Goal: Task Accomplishment & Management: Manage account settings

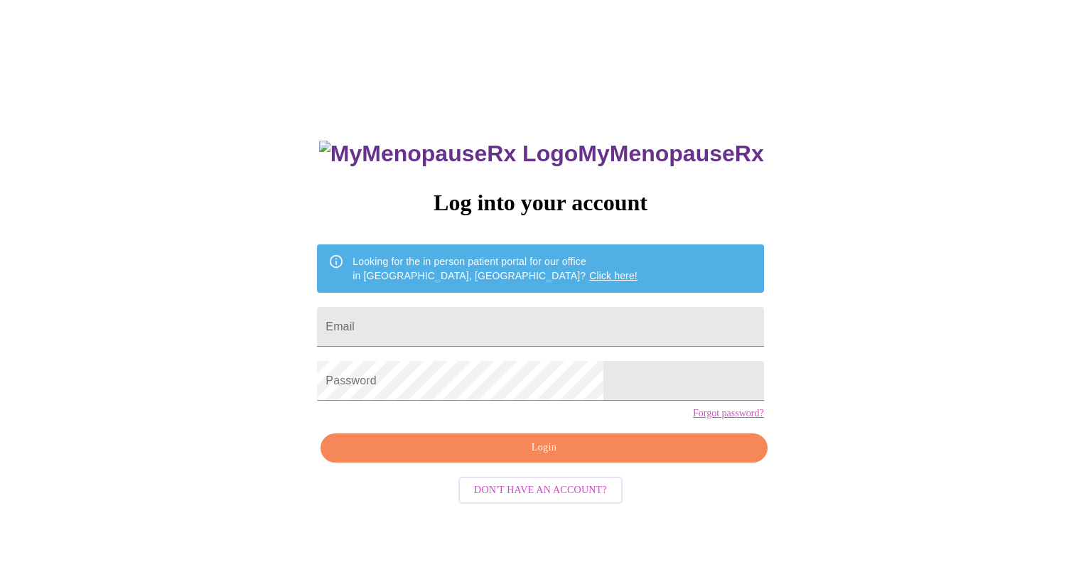
scroll to position [14, 0]
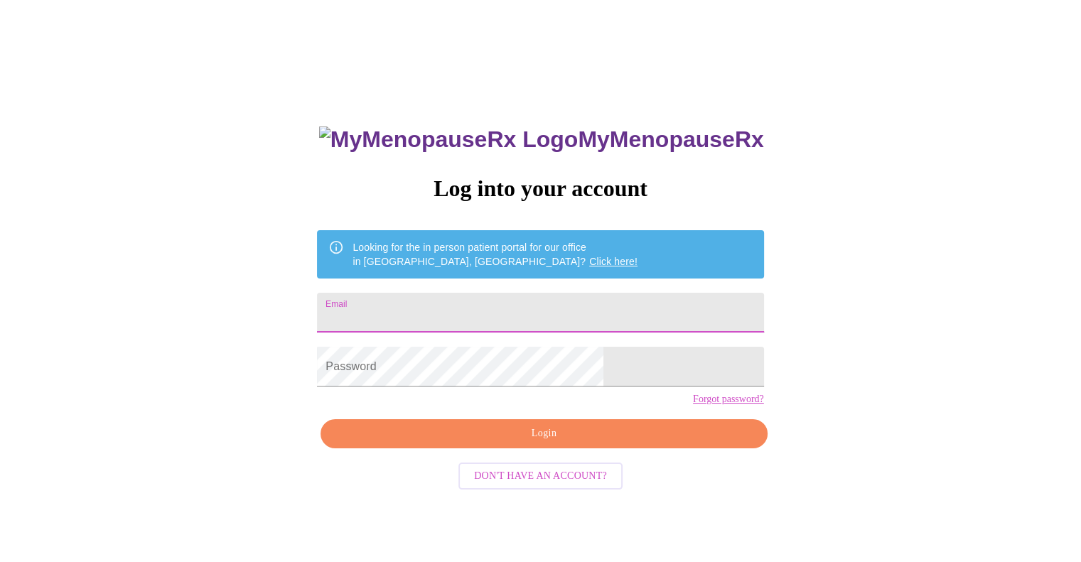
click at [446, 325] on input "Email" at bounding box center [540, 313] width 446 height 40
type input "[EMAIL_ADDRESS][DOMAIN_NAME]"
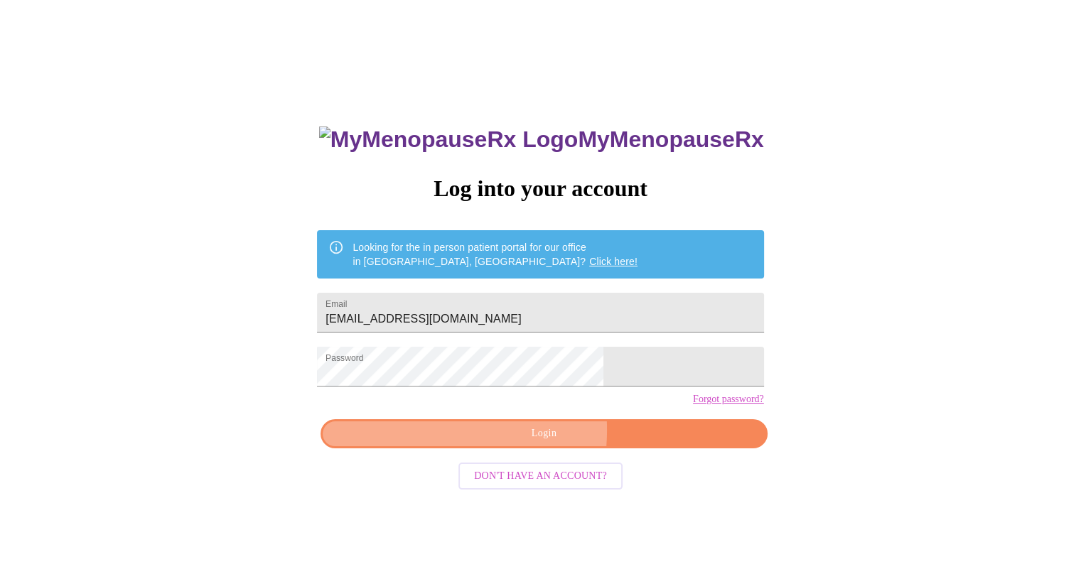
click at [474, 443] on span "Login" at bounding box center [544, 434] width 414 height 18
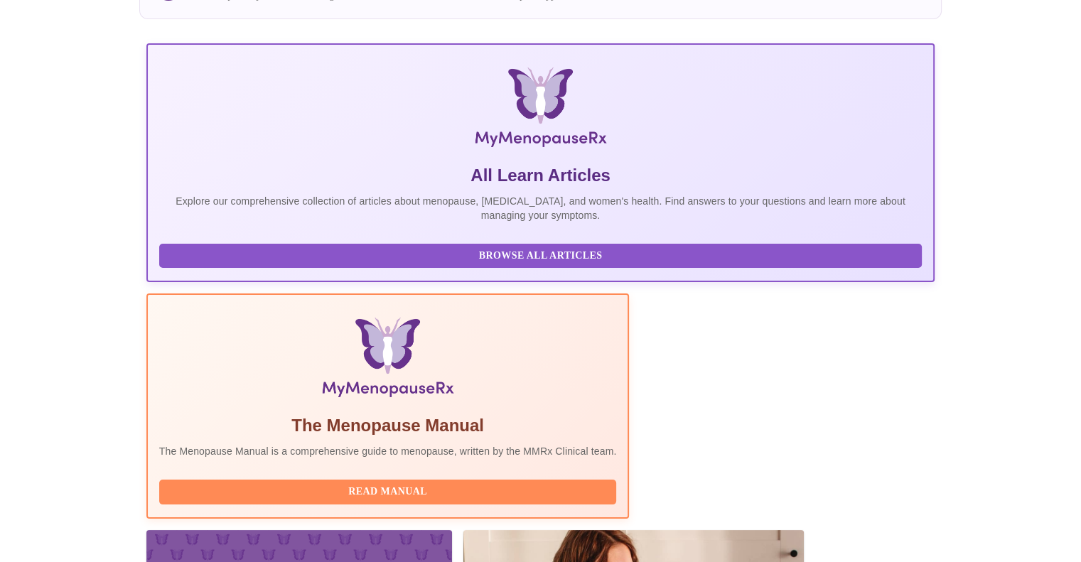
scroll to position [213, 0]
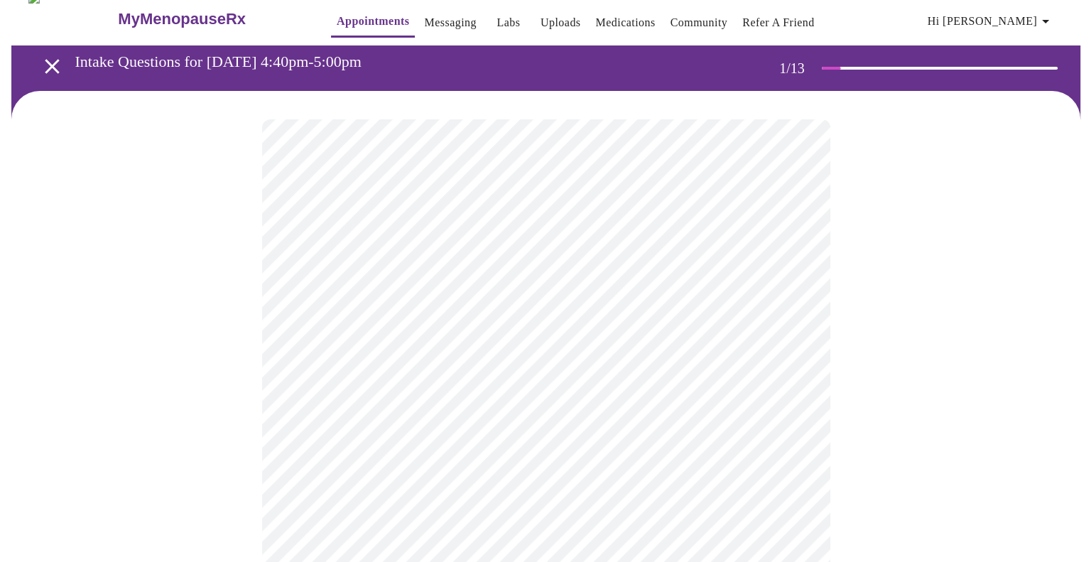
scroll to position [213, 0]
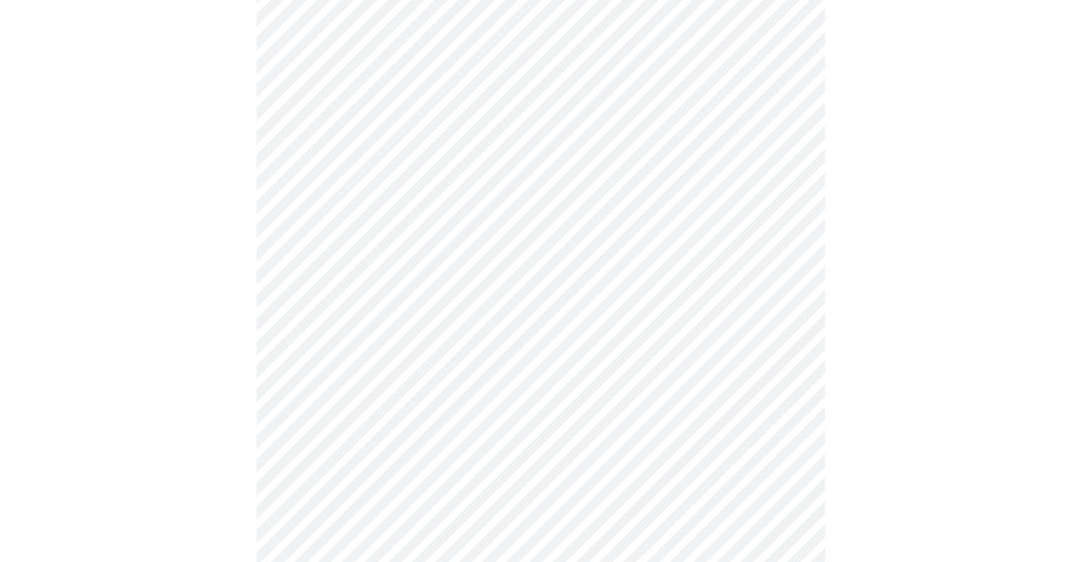
click at [560, 99] on body "MyMenopauseRx Appointments Messaging Labs Uploads Medications Community Refer a…" at bounding box center [540, 445] width 1069 height 1305
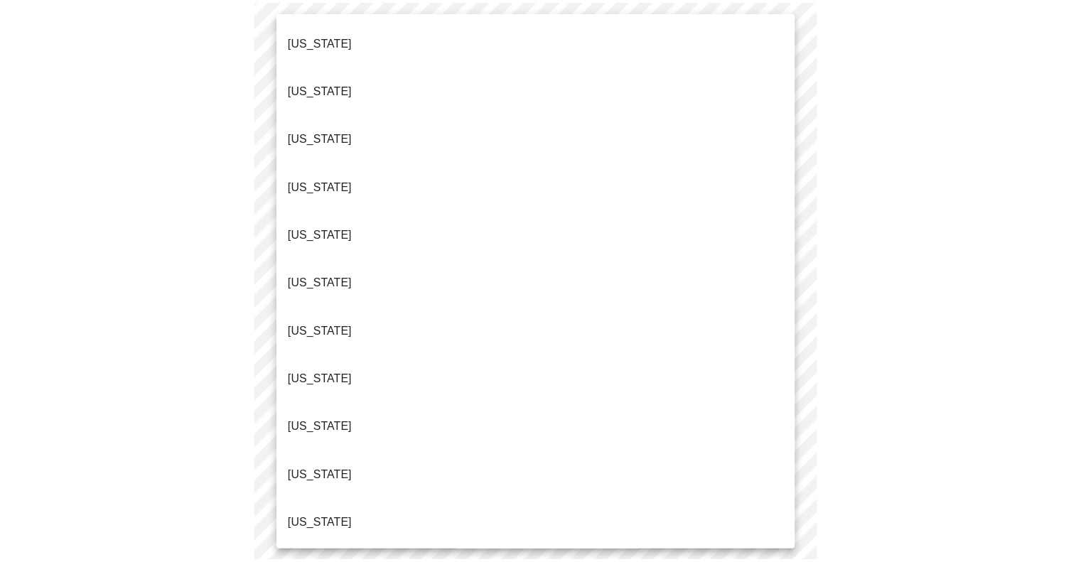
scroll to position [1232, 0]
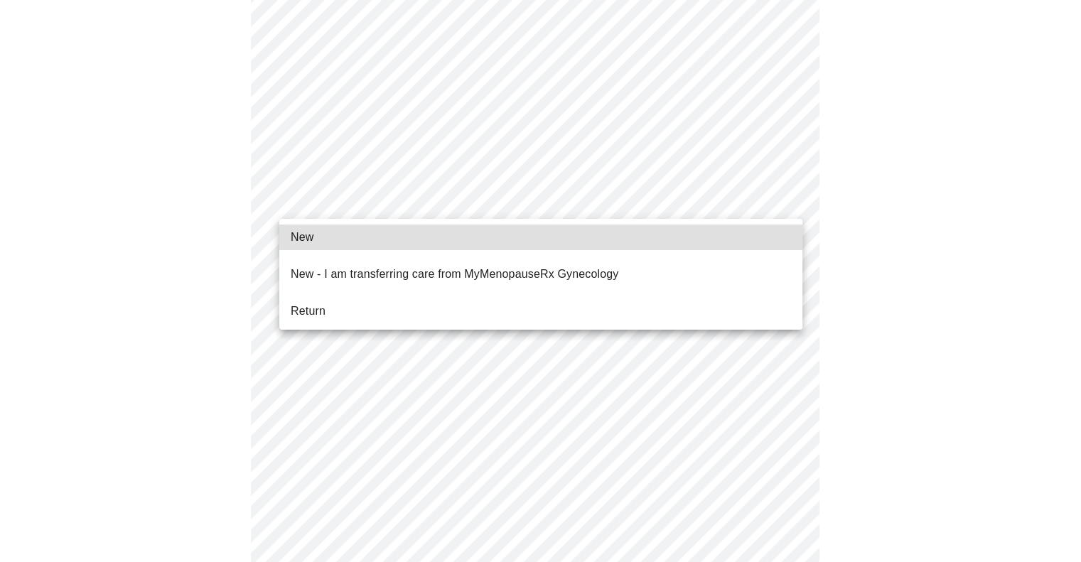
click at [394, 198] on body "MyMenopauseRx Appointments Messaging Labs Uploads Medications Community Refer a…" at bounding box center [540, 441] width 1069 height 1297
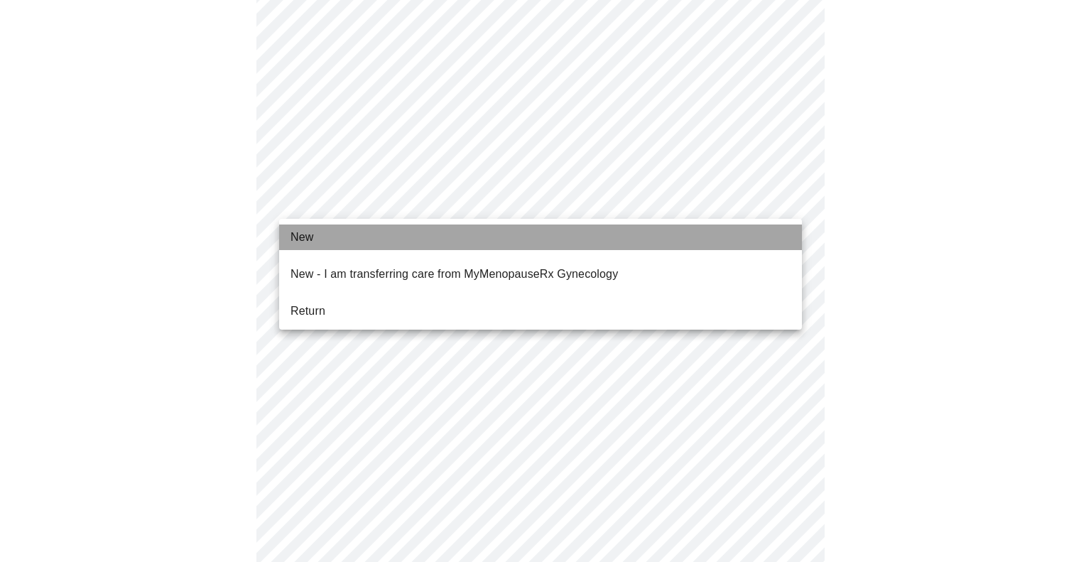
click at [367, 234] on li "New" at bounding box center [540, 238] width 523 height 26
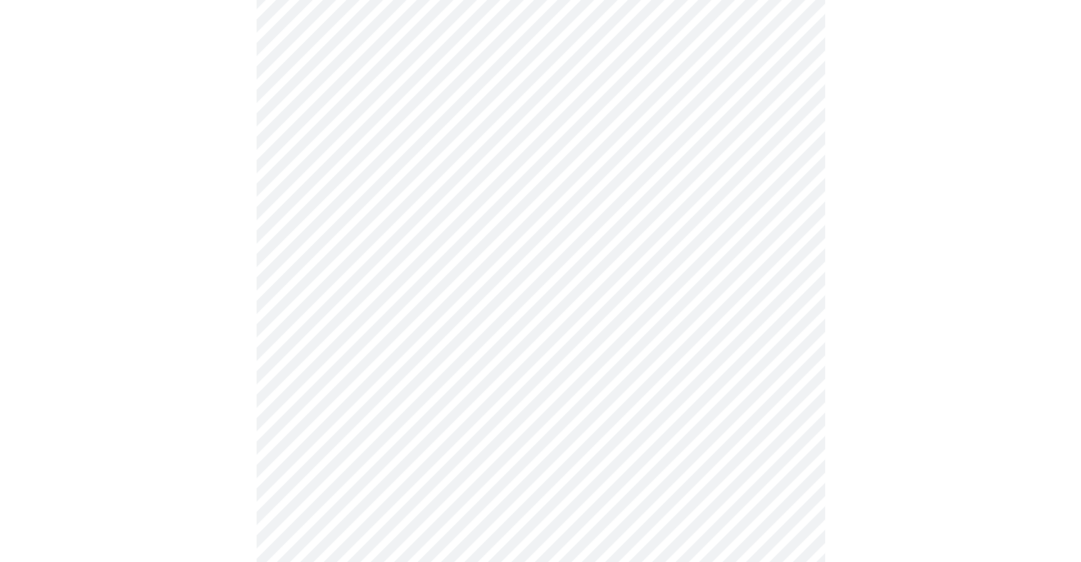
scroll to position [0, 0]
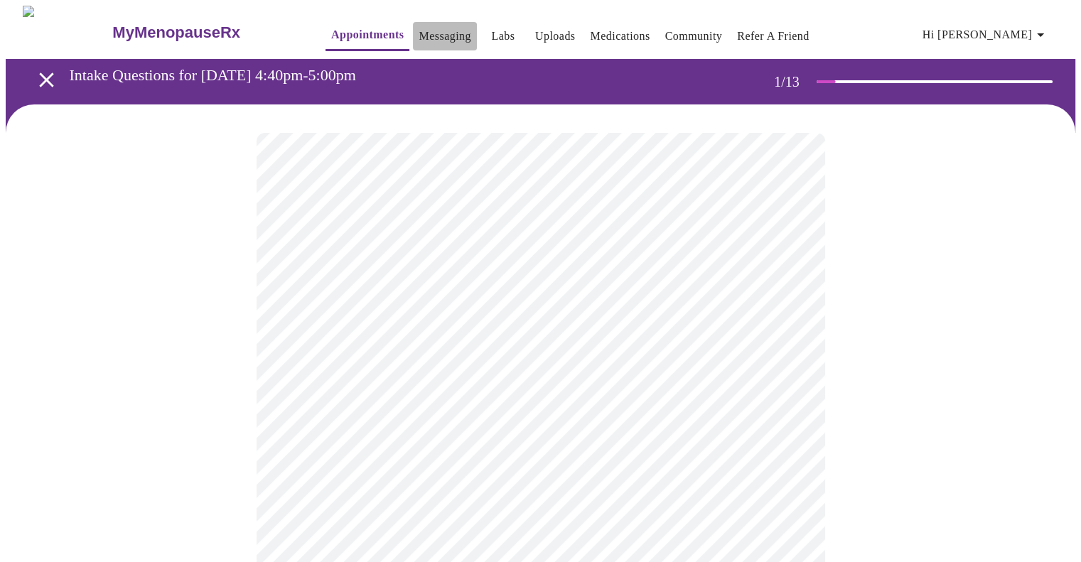
click at [419, 27] on link "Messaging" at bounding box center [445, 36] width 52 height 20
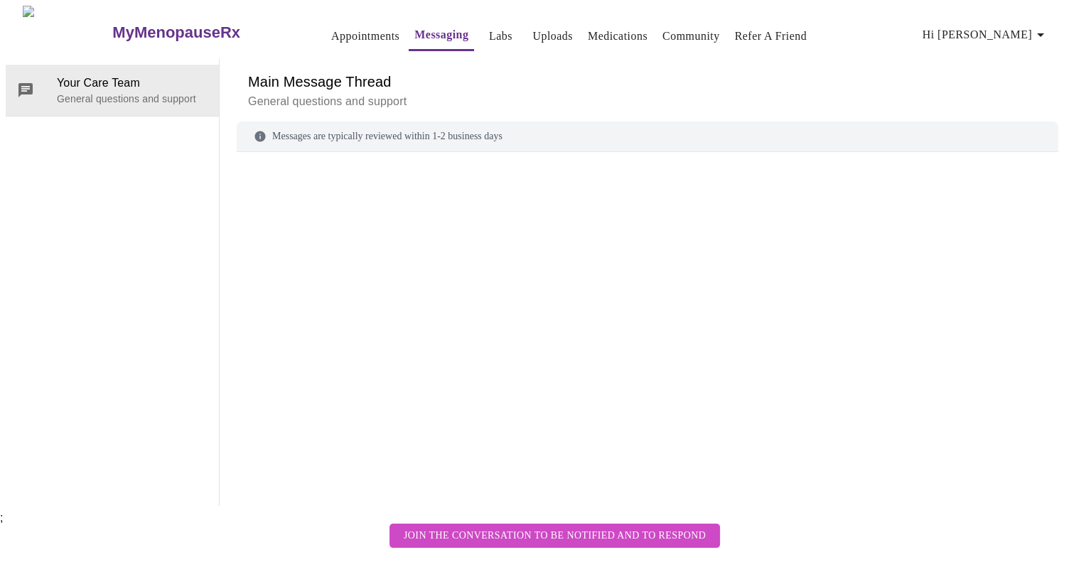
scroll to position [53, 0]
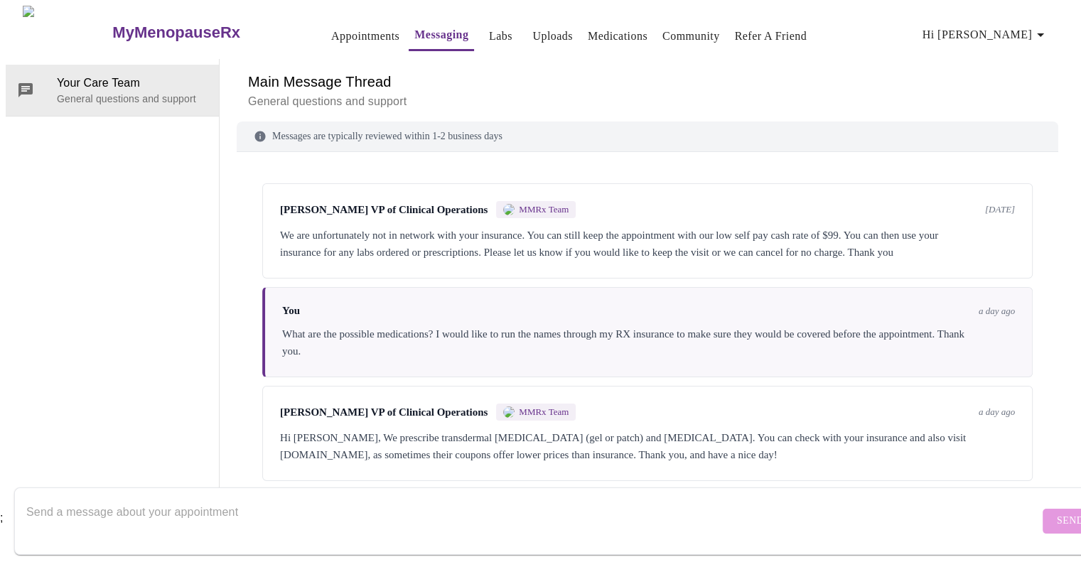
click at [618, 502] on textarea "Send a message about your appointment" at bounding box center [532, 520] width 1013 height 45
type textarea "E"
type textarea "O"
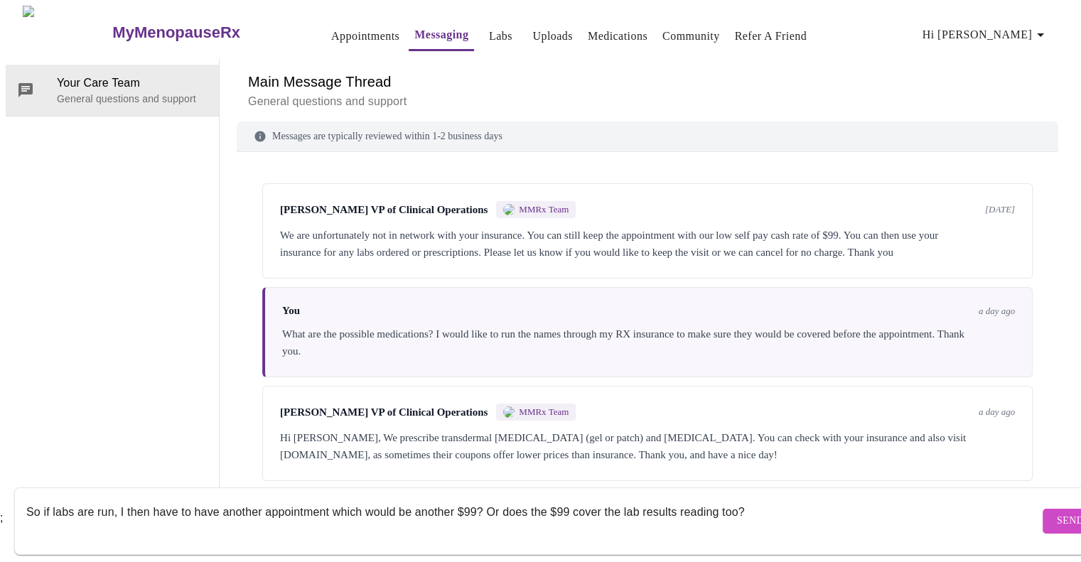
type textarea "So if labs are run, I then have to have another appointment which would be anot…"
click at [1057, 512] on span "Send" at bounding box center [1070, 521] width 27 height 18
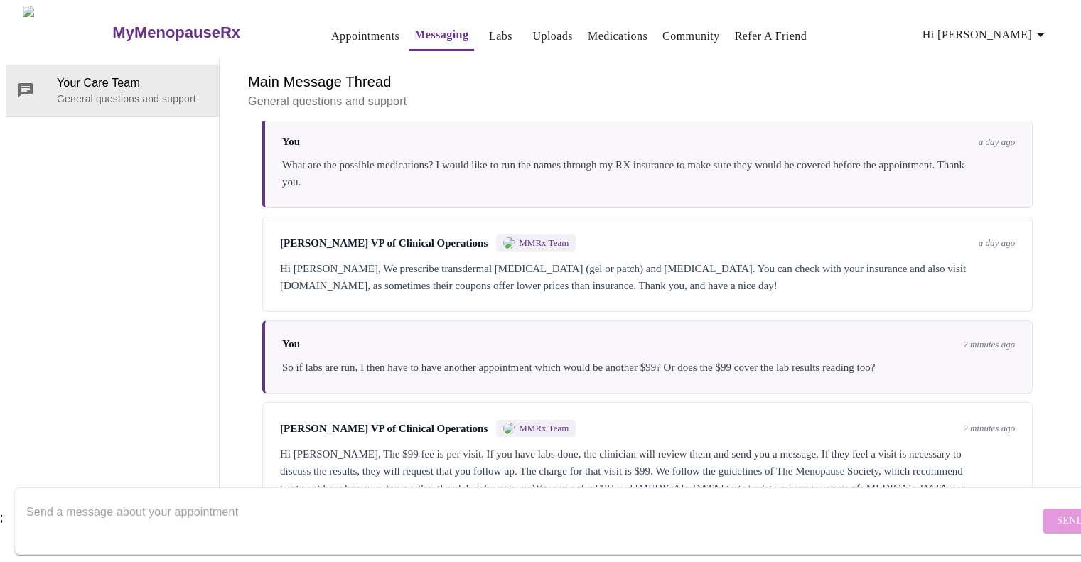
scroll to position [0, 0]
click at [331, 26] on link "Appointments" at bounding box center [365, 36] width 68 height 20
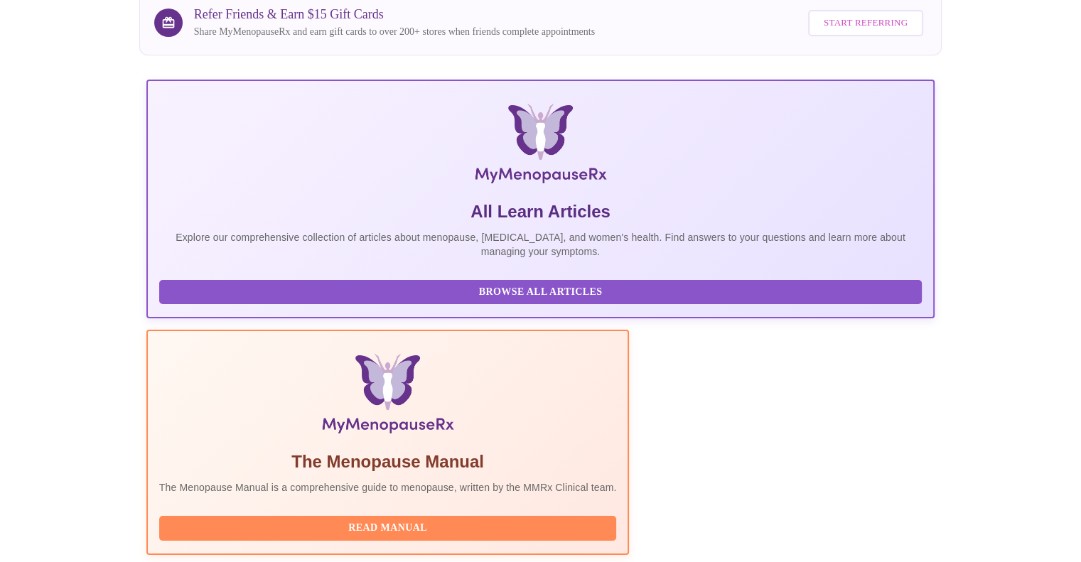
scroll to position [213, 0]
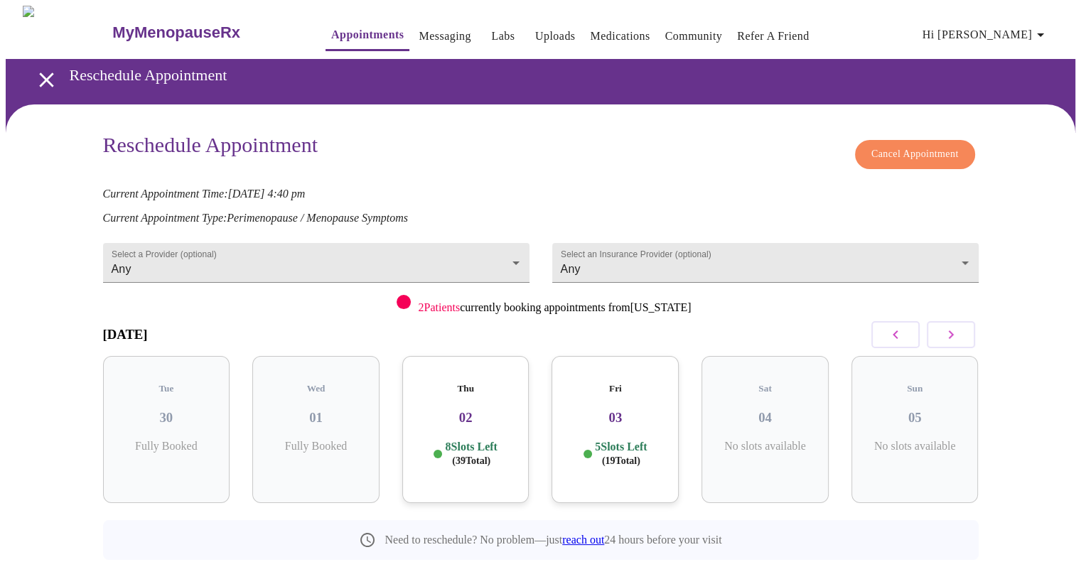
click at [890, 146] on span "Cancel Appointment" at bounding box center [914, 155] width 87 height 18
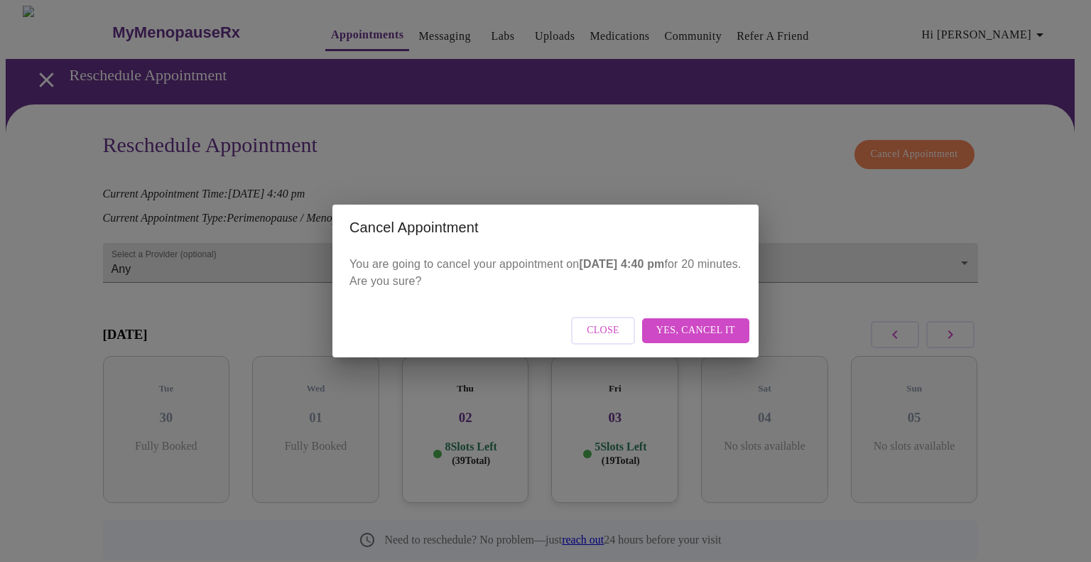
click at [665, 328] on span "Yes, cancel it" at bounding box center [696, 331] width 79 height 18
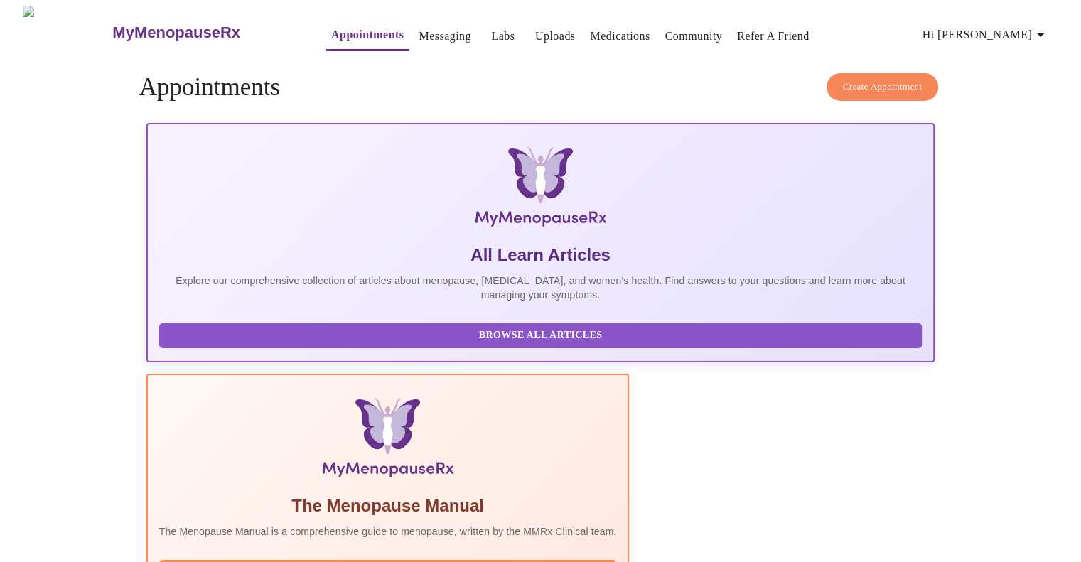
scroll to position [14, 0]
